Goal: Task Accomplishment & Management: Complete application form

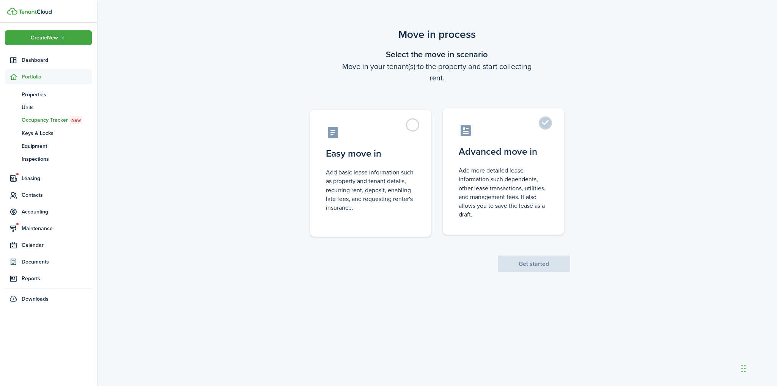
click at [497, 155] on control-radio-card-title "Advanced move in" at bounding box center [504, 152] width 90 height 14
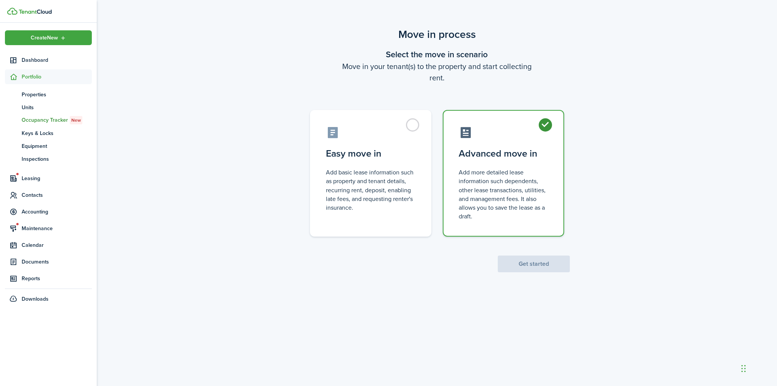
radio input "true"
click at [541, 266] on button "Get started" at bounding box center [534, 264] width 72 height 17
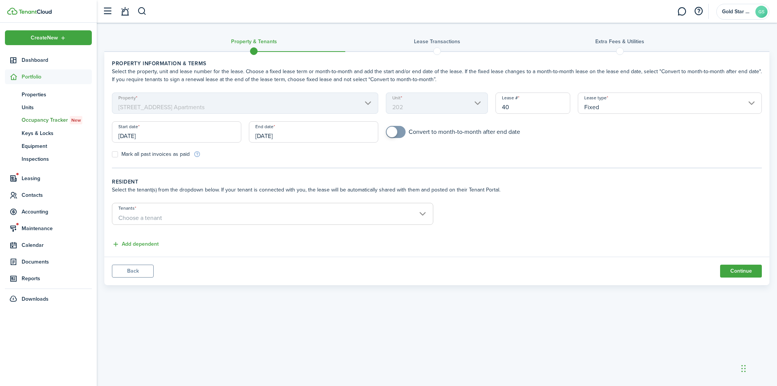
click at [164, 135] on input "[DATE]" at bounding box center [176, 131] width 129 height 21
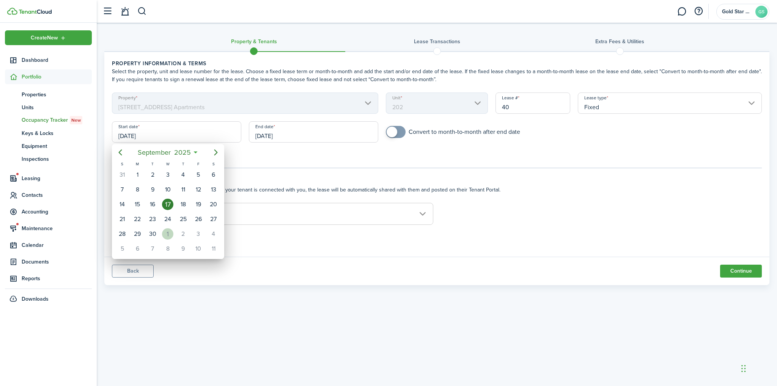
click at [167, 233] on div "1" at bounding box center [167, 233] width 11 height 11
type input "[DATE]"
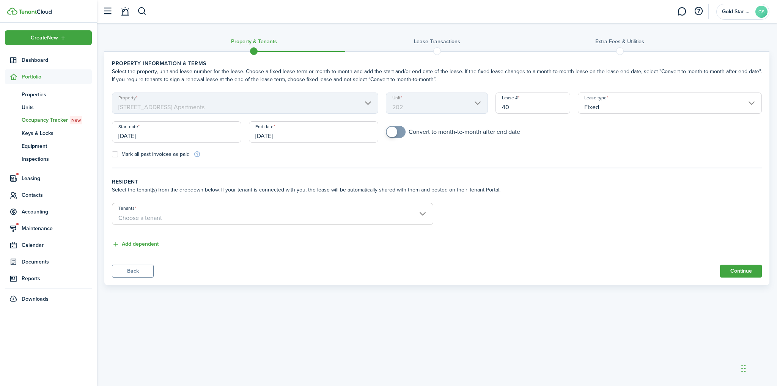
click at [288, 135] on input "[DATE]" at bounding box center [313, 131] width 129 height 21
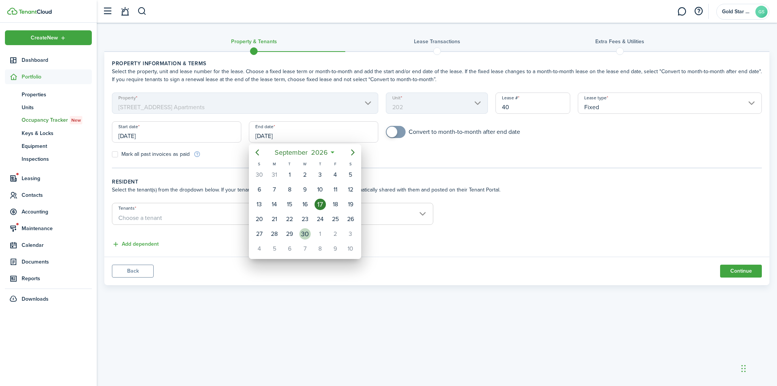
click at [306, 230] on div "30" at bounding box center [304, 233] width 11 height 11
type input "[DATE]"
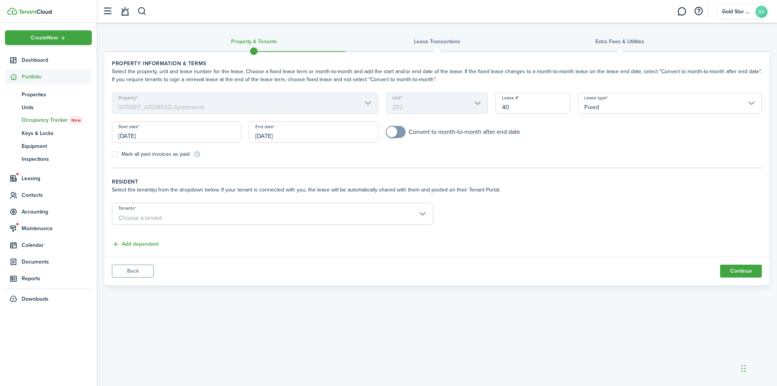
click at [155, 214] on span "Choose a tenant" at bounding box center [140, 218] width 44 height 9
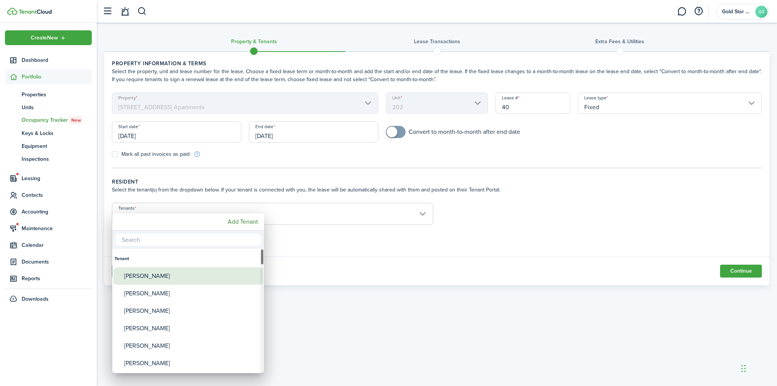
click at [162, 275] on div "[PERSON_NAME]" at bounding box center [191, 275] width 134 height 17
type input "[PERSON_NAME]"
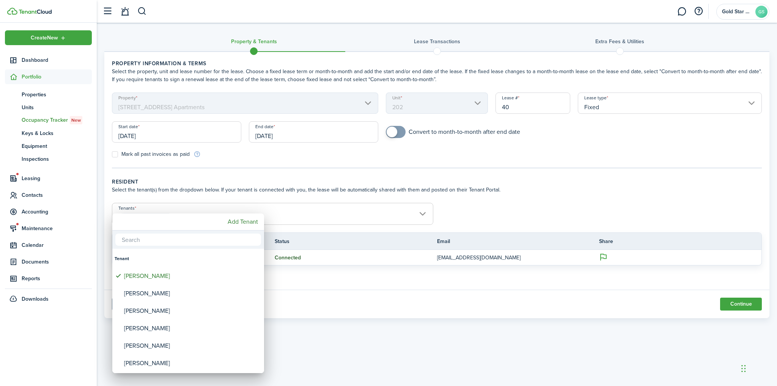
click at [290, 230] on div at bounding box center [388, 193] width 898 height 508
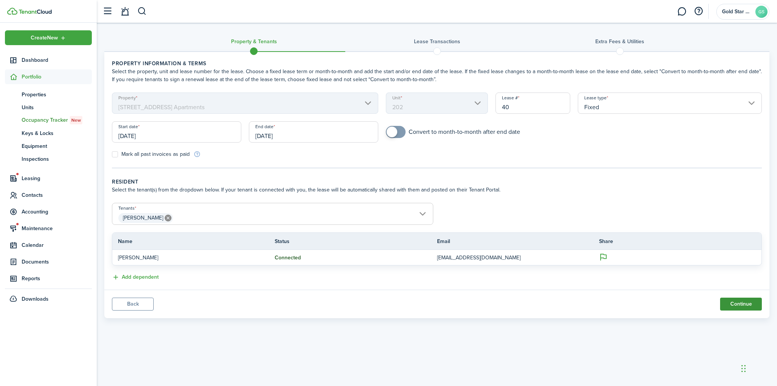
click at [737, 303] on button "Continue" at bounding box center [741, 304] width 42 height 13
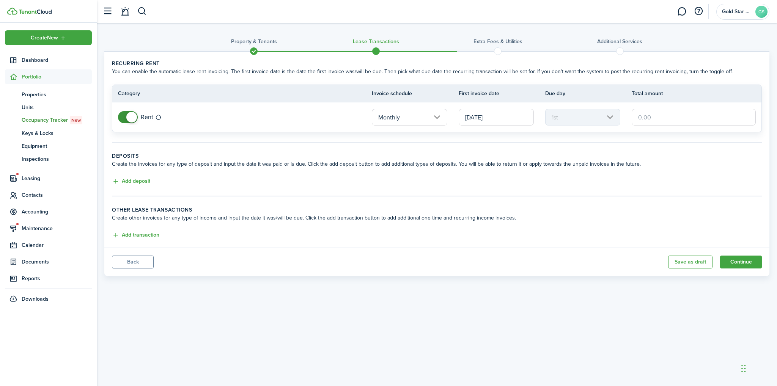
click at [652, 117] on input "text" at bounding box center [694, 117] width 124 height 17
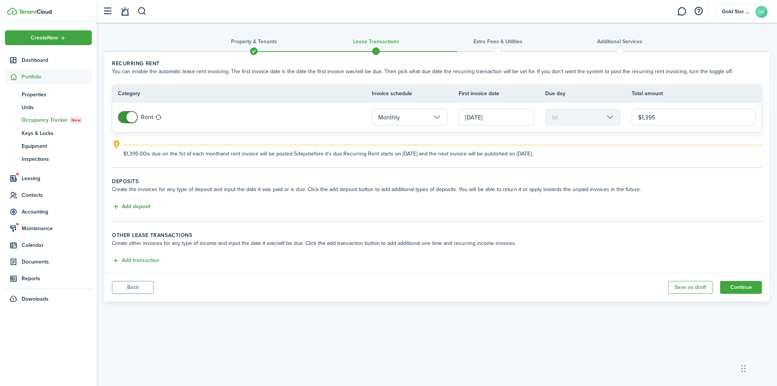
type input "$1,395.00"
click at [146, 205] on button "Add deposit" at bounding box center [131, 207] width 38 height 9
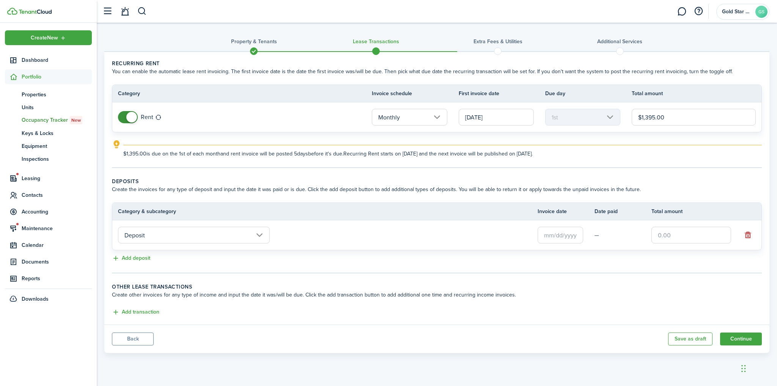
click at [171, 237] on input "Deposit" at bounding box center [194, 235] width 152 height 17
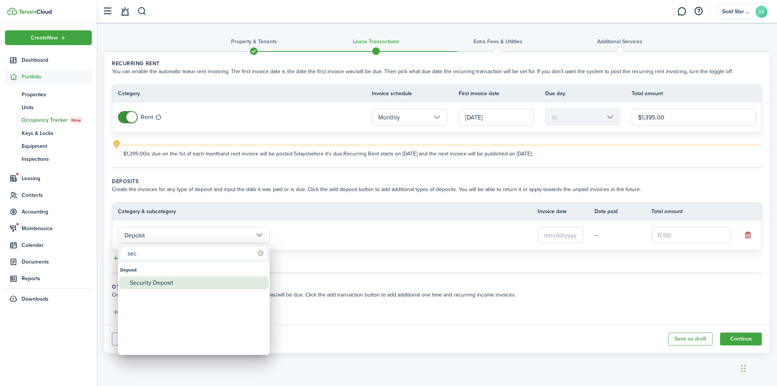
type input "sec"
click at [150, 283] on div "Security Deposit" at bounding box center [197, 283] width 134 height 13
type input "Deposit / Security Deposit"
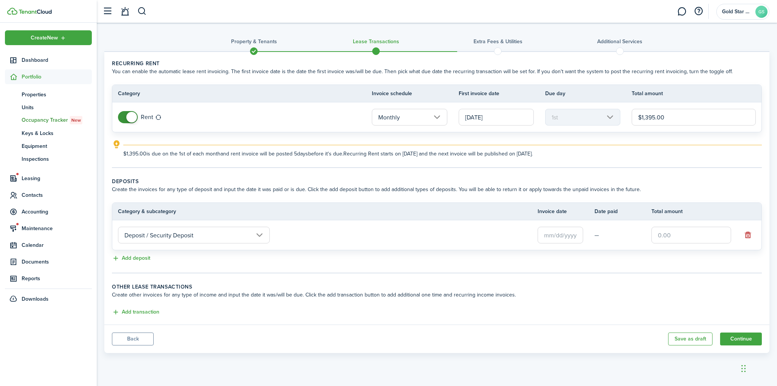
click at [544, 236] on input "text" at bounding box center [560, 235] width 46 height 17
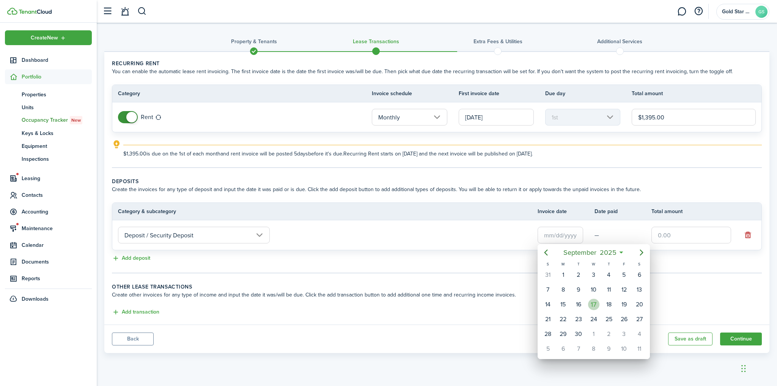
click at [592, 301] on div "17" at bounding box center [593, 304] width 11 height 11
type input "[DATE]"
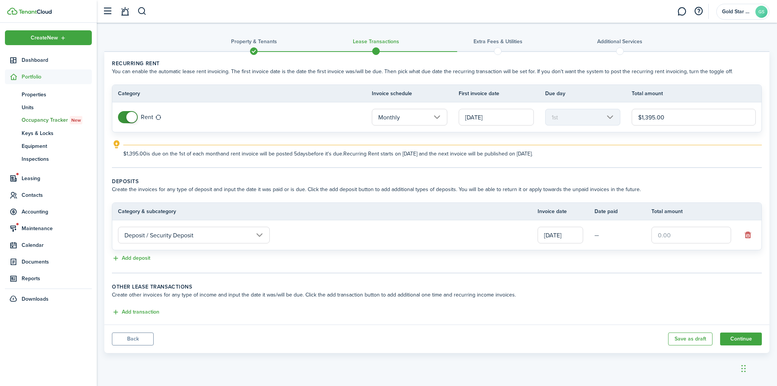
click at [675, 239] on input "text" at bounding box center [691, 235] width 80 height 17
click at [545, 143] on explanation "$1,395.00 is due on the 1st of each month and rent invoice will be posted 5 day…" at bounding box center [437, 149] width 650 height 18
type input "$1,395.00"
click at [749, 339] on button "Continue" at bounding box center [741, 339] width 42 height 13
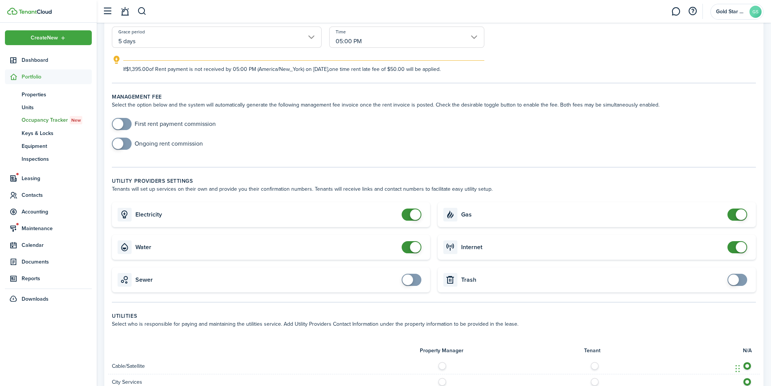
scroll to position [190, 0]
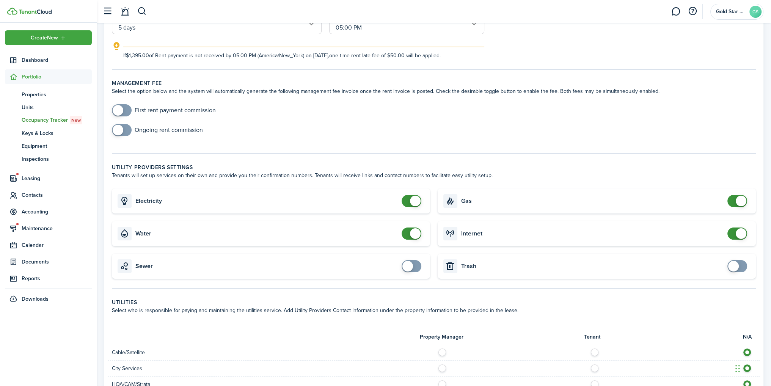
checkbox input "false"
click at [734, 233] on span at bounding box center [738, 234] width 8 height 12
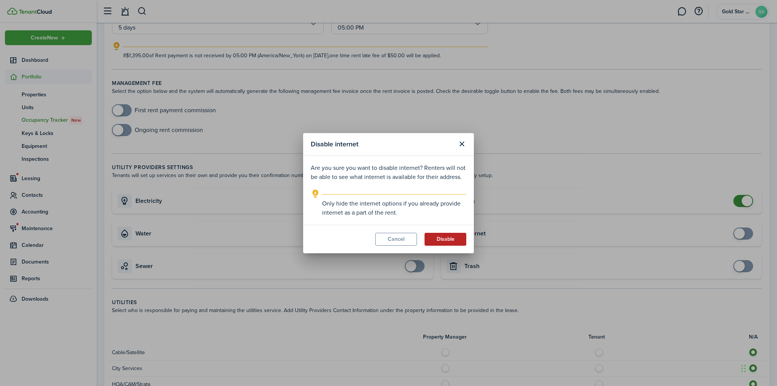
click at [455, 243] on button "Disable" at bounding box center [445, 239] width 42 height 13
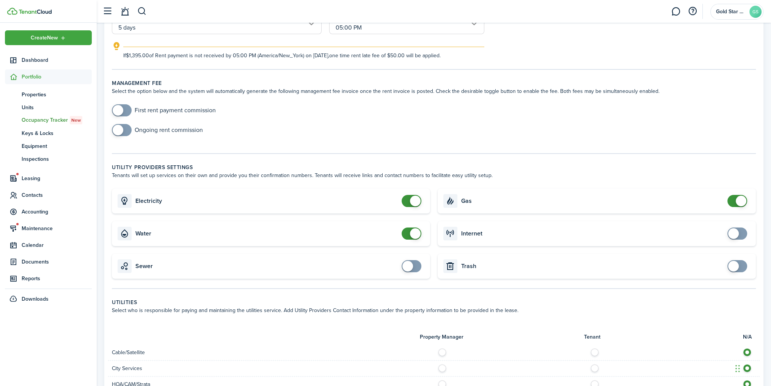
click at [737, 197] on span at bounding box center [738, 201] width 8 height 12
checkbox input "false"
click at [737, 201] on span at bounding box center [741, 201] width 11 height 11
checkbox input "false"
click at [416, 201] on span at bounding box center [415, 201] width 11 height 11
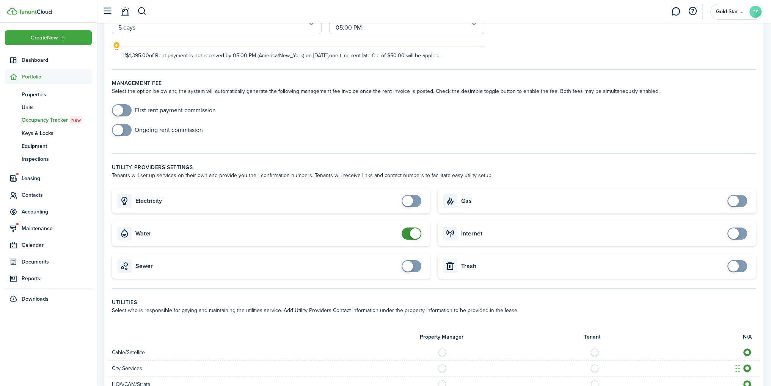
checkbox input "false"
click at [409, 233] on span at bounding box center [412, 234] width 8 height 12
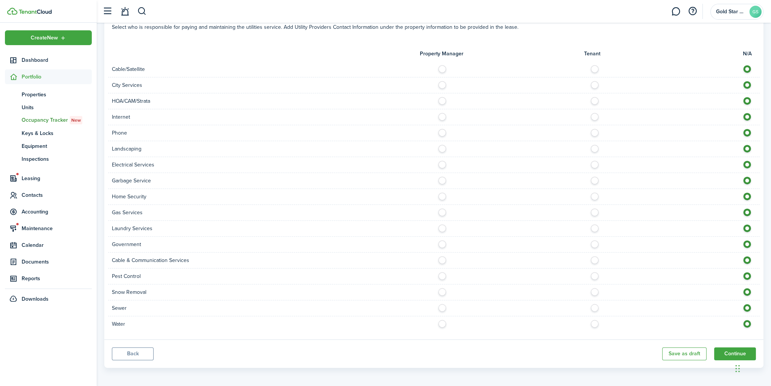
scroll to position [473, 0]
click at [725, 354] on button "Continue" at bounding box center [735, 353] width 42 height 13
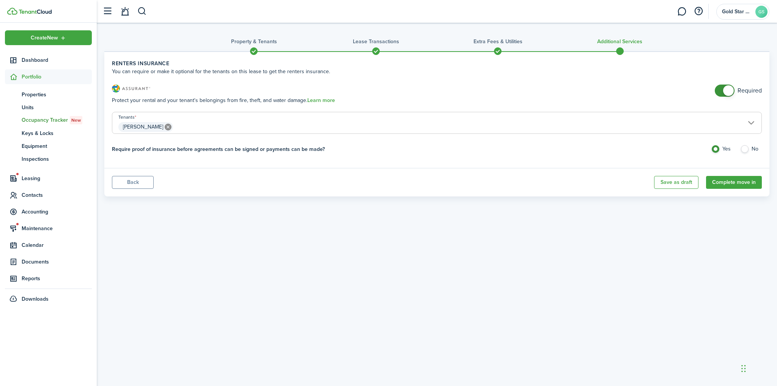
checkbox input "false"
click at [725, 91] on span at bounding box center [728, 90] width 11 height 11
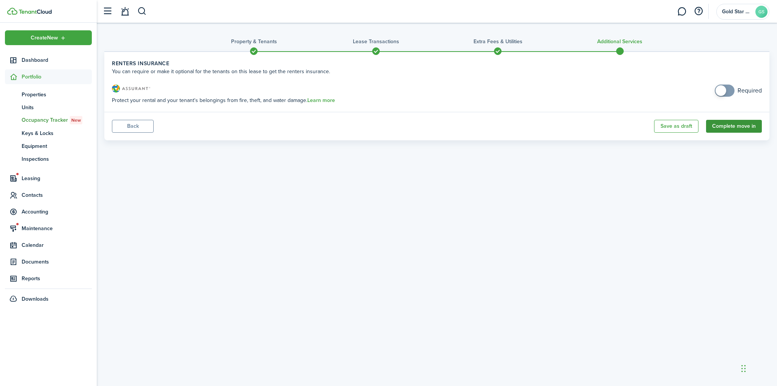
click at [743, 125] on button "Complete move in" at bounding box center [734, 126] width 56 height 13
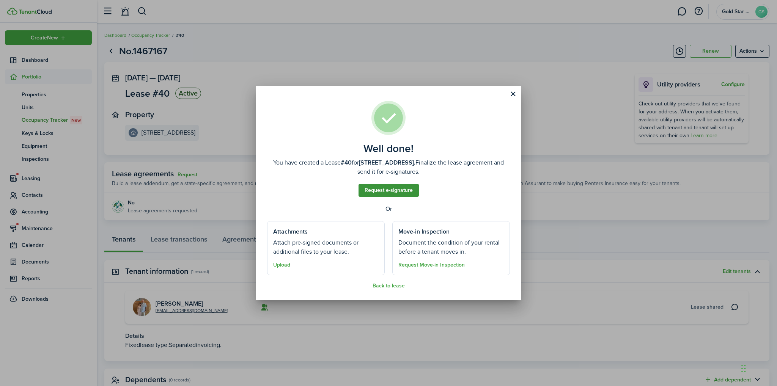
click at [399, 190] on link "Request e-signature" at bounding box center [388, 190] width 60 height 13
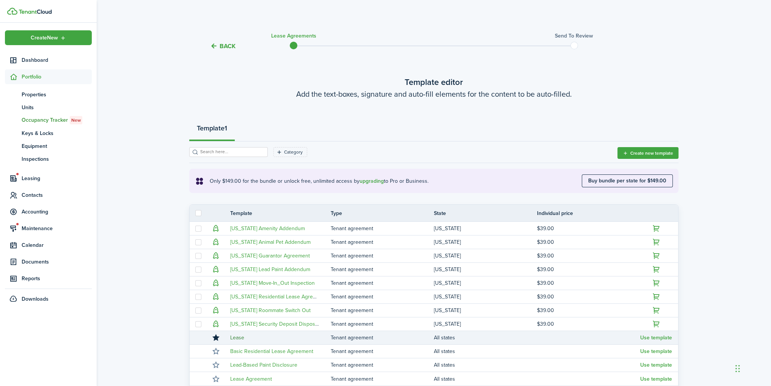
click at [240, 336] on link "Lease" at bounding box center [237, 338] width 14 height 8
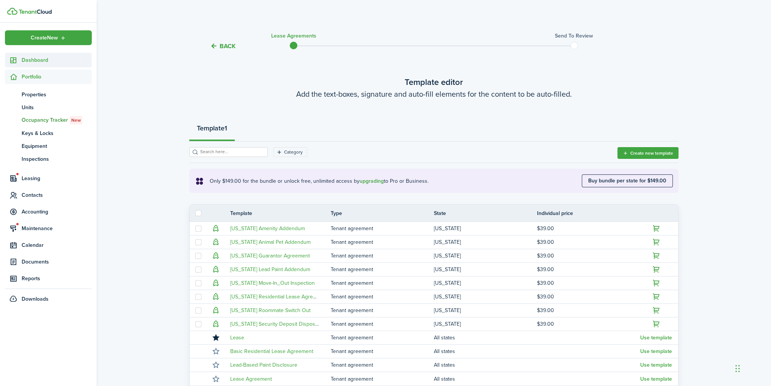
click at [35, 59] on span "Dashboard" at bounding box center [57, 60] width 70 height 8
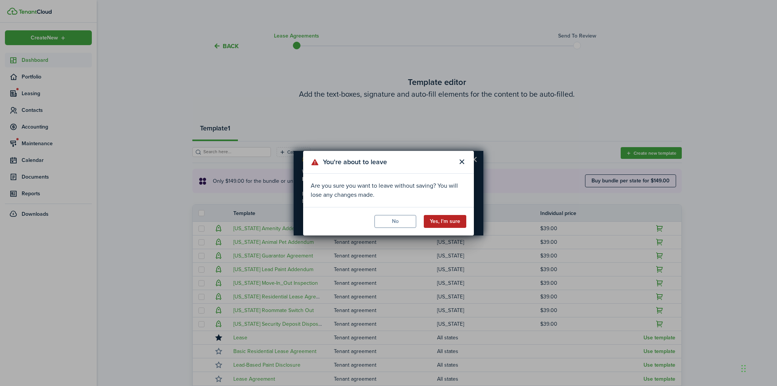
click at [449, 220] on button "Yes, I'm sure" at bounding box center [445, 221] width 42 height 13
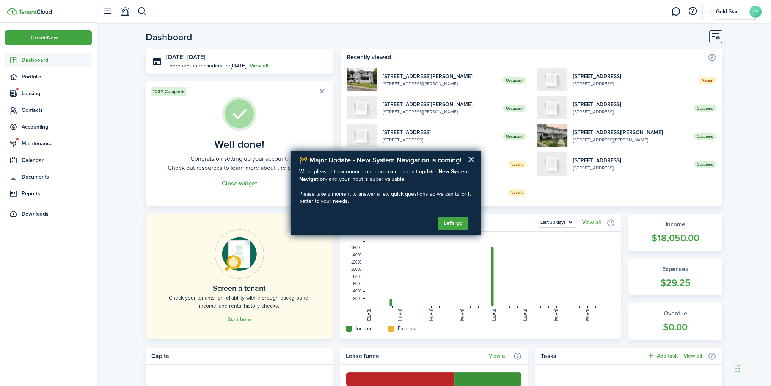
click at [471, 159] on button "×" at bounding box center [471, 159] width 7 height 12
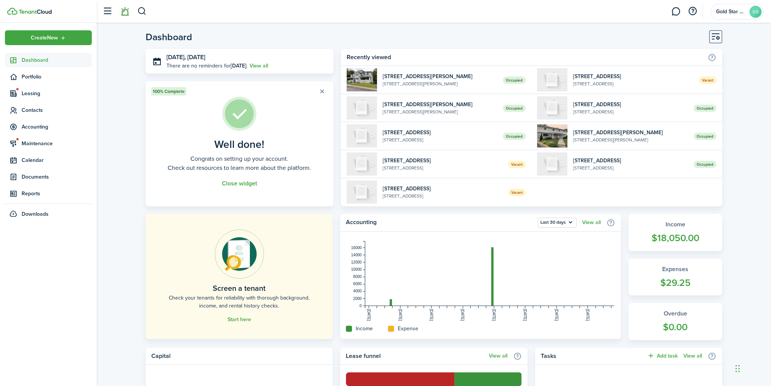
click at [126, 13] on link at bounding box center [125, 11] width 14 height 19
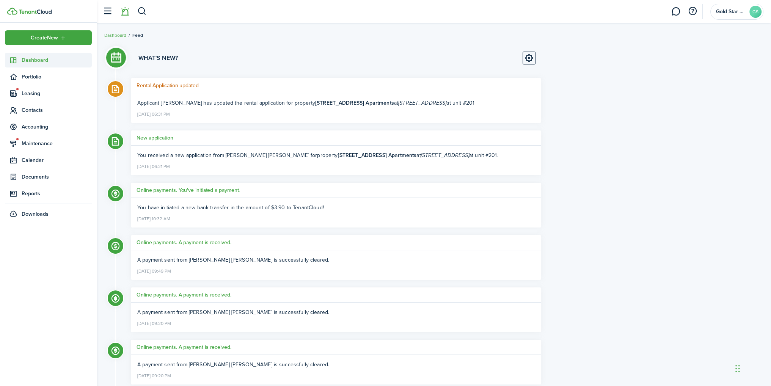
click at [50, 59] on span "Dashboard" at bounding box center [57, 60] width 70 height 8
